Goal: Task Accomplishment & Management: Use online tool/utility

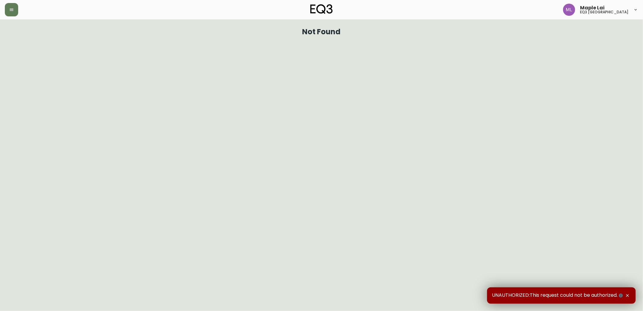
click at [489, 39] on html "Maple Lai eq3 vancouver Not Found UNAUTHORIZED:This request could not be author…" at bounding box center [321, 19] width 643 height 39
